Goal: Navigation & Orientation: Find specific page/section

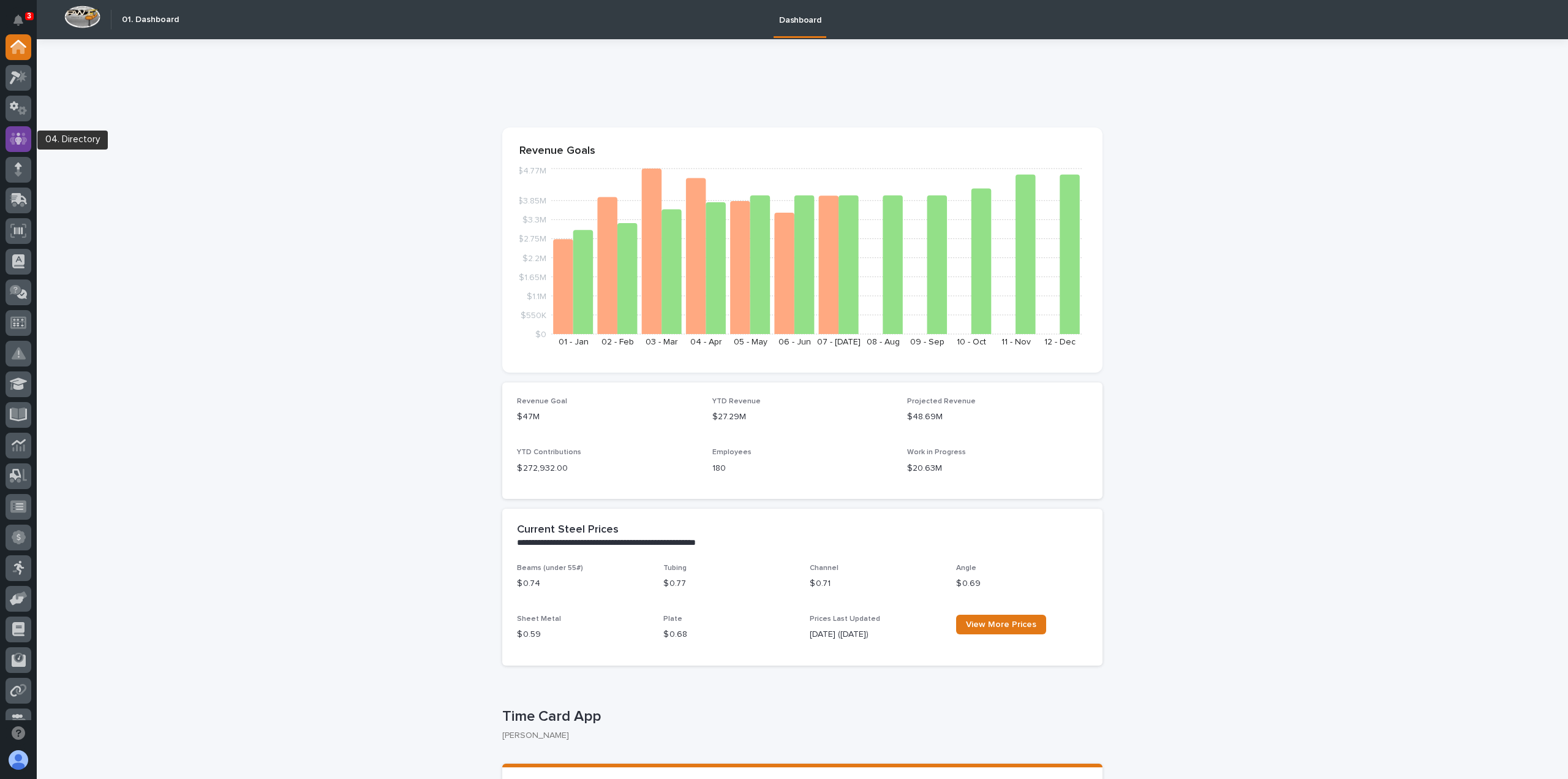
click at [24, 142] on icon at bounding box center [18, 138] width 17 height 12
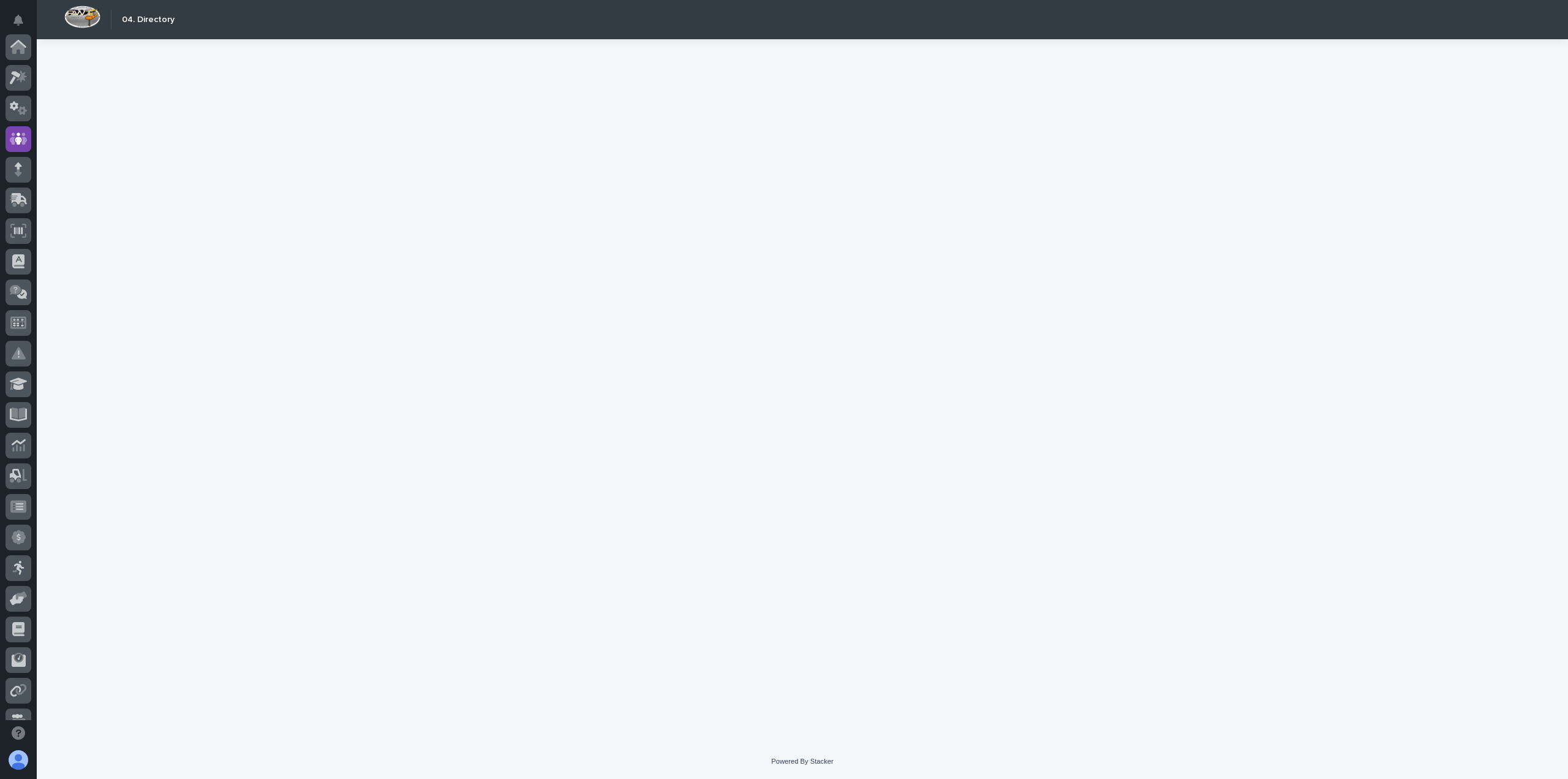
scroll to position [92, 0]
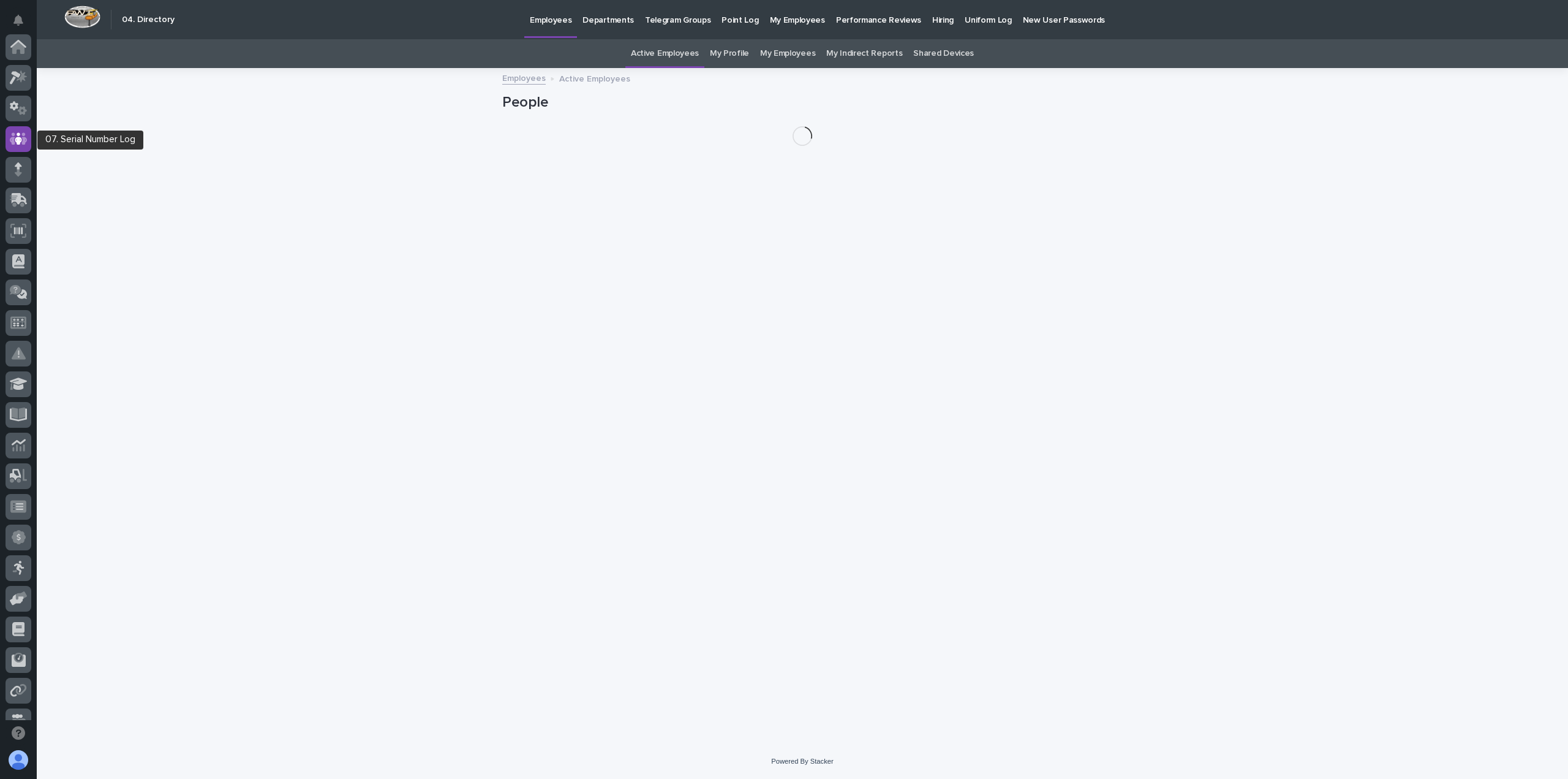
scroll to position [92, 0]
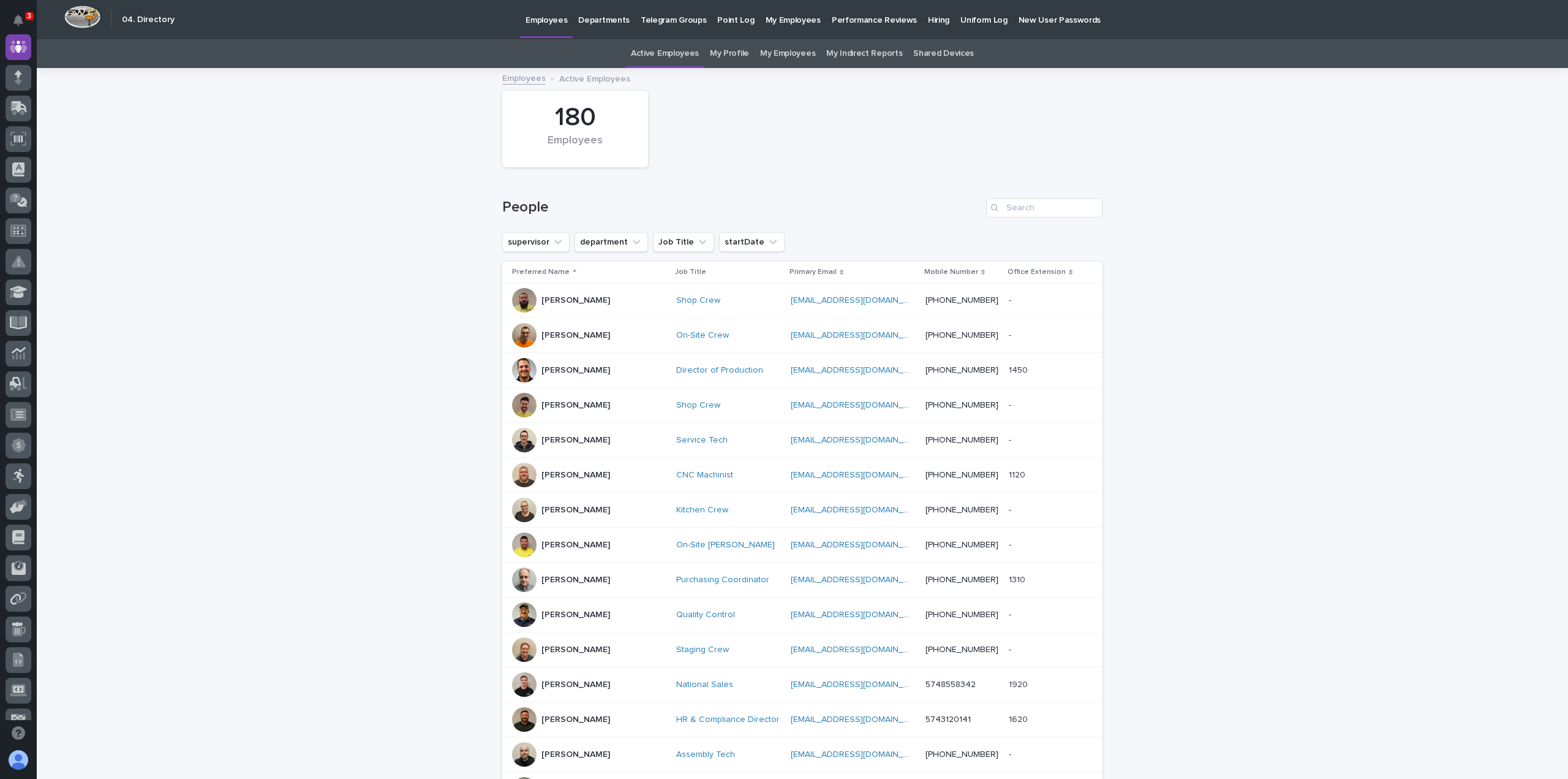
click at [730, 62] on link "My Profile" at bounding box center [730, 54] width 39 height 29
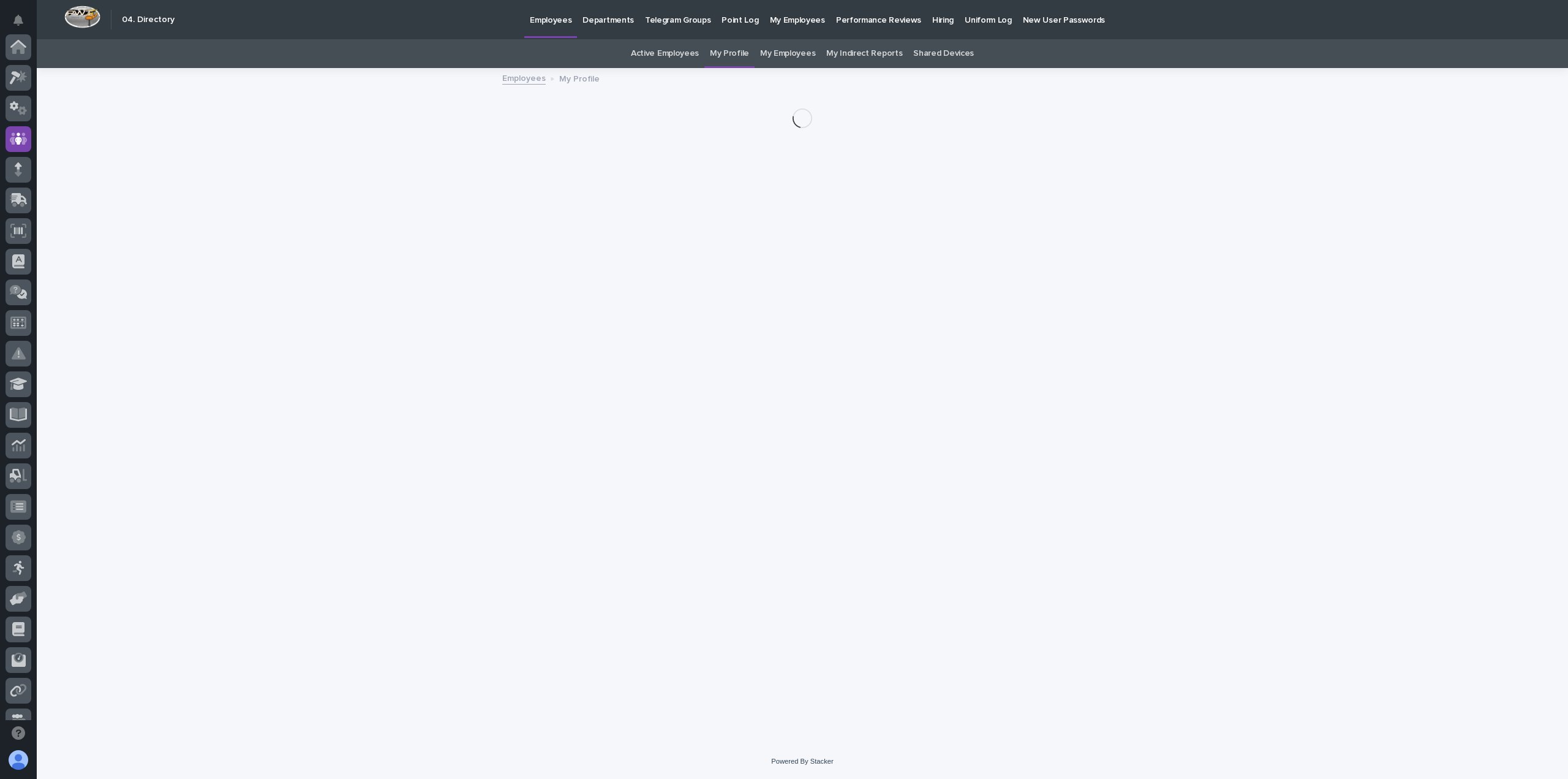
scroll to position [92, 0]
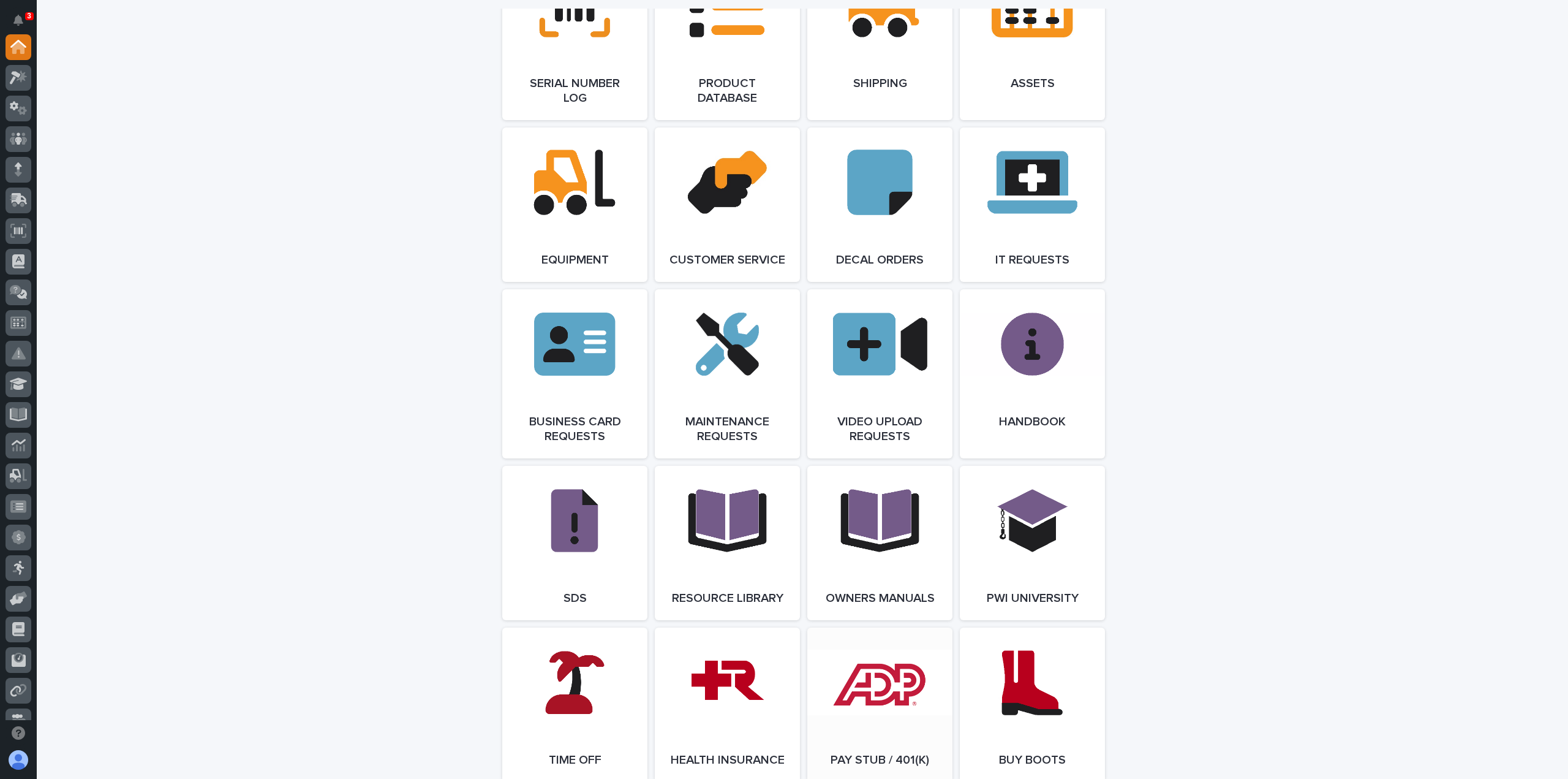
scroll to position [2052, 0]
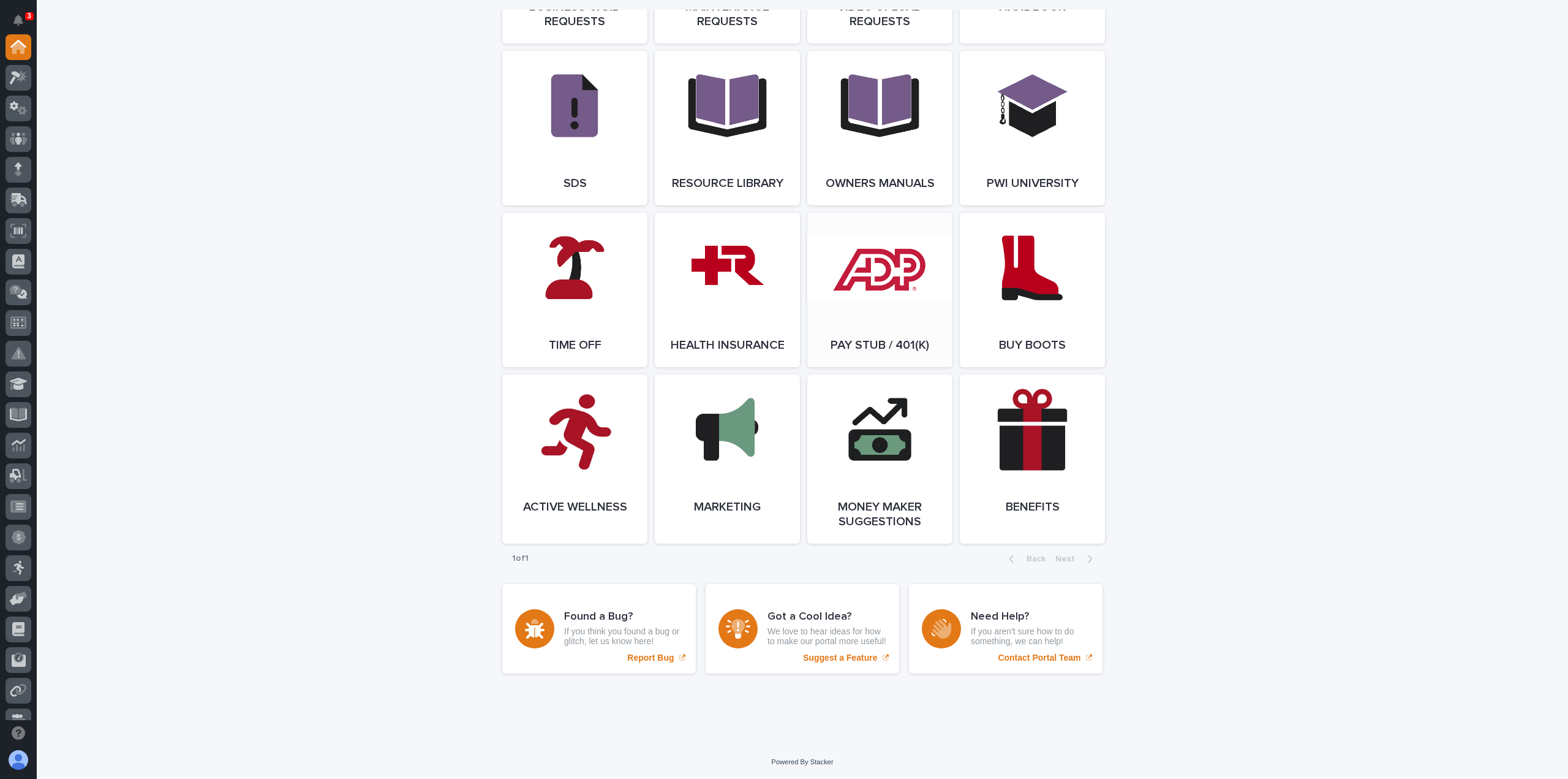
click at [854, 250] on link "Open Link" at bounding box center [880, 290] width 145 height 154
